Goal: Task Accomplishment & Management: Use online tool/utility

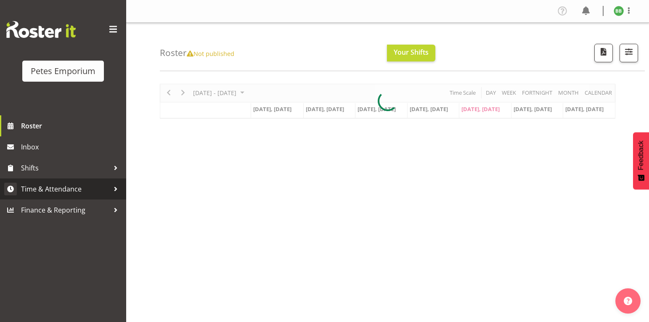
click at [81, 190] on span "Time & Attendance" at bounding box center [65, 189] width 88 height 13
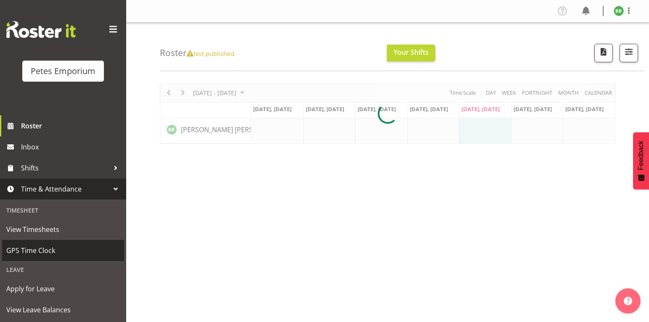
click at [61, 251] on span "GPS Time Clock" at bounding box center [63, 250] width 114 height 13
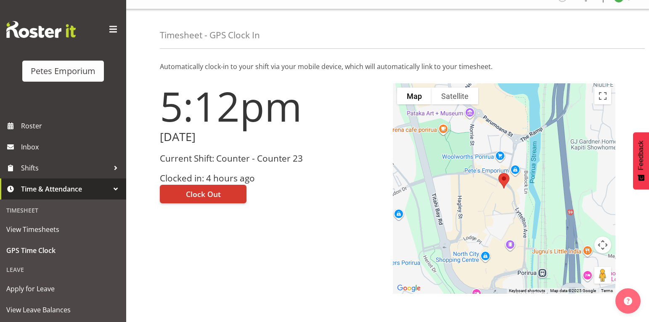
scroll to position [14, 0]
click at [219, 196] on span "Clock Out" at bounding box center [203, 193] width 35 height 11
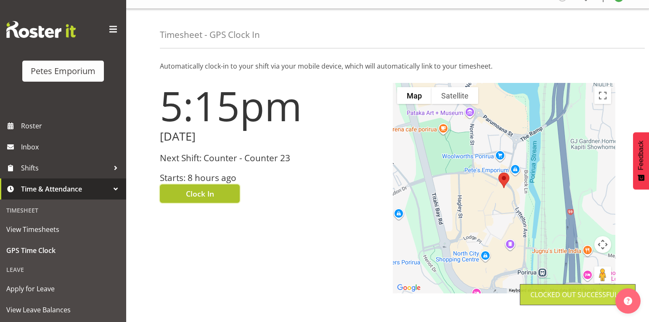
scroll to position [0, 0]
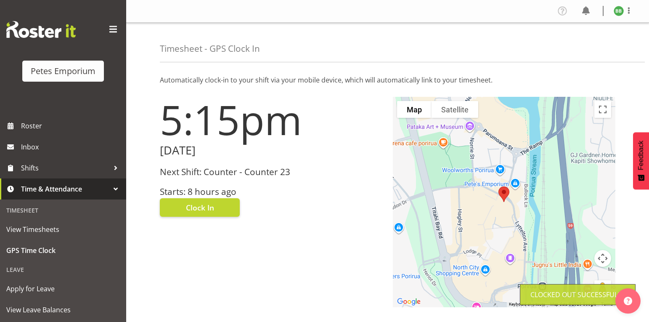
click at [623, 12] on img at bounding box center [619, 11] width 10 height 10
click at [588, 43] on link "Log Out" at bounding box center [594, 44] width 81 height 15
